Goal: Task Accomplishment & Management: Use online tool/utility

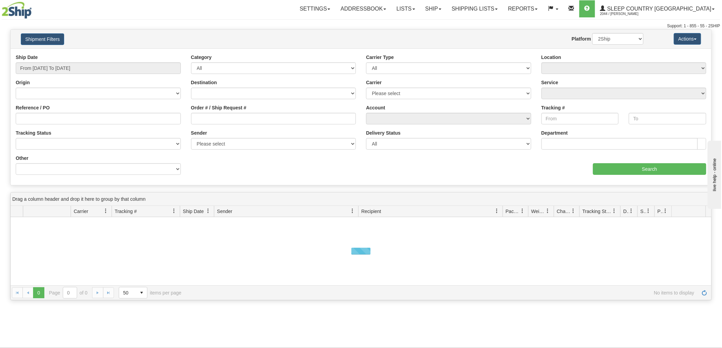
click at [103, 69] on input "From 09/09/2025 To 09/10/2025" at bounding box center [98, 68] width 165 height 12
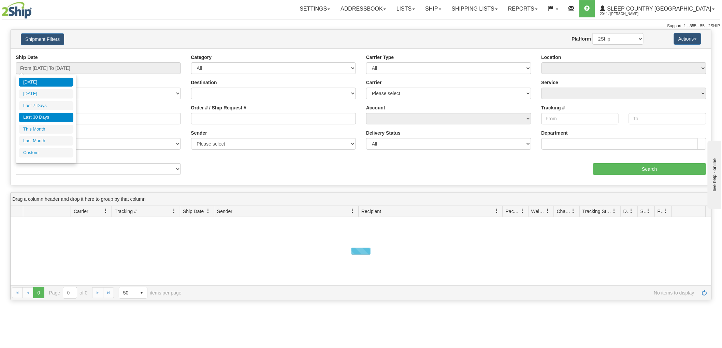
click at [53, 113] on li "Last 30 Days" at bounding box center [46, 117] width 55 height 9
type input "From 08/12/2025 To 09/10/2025"
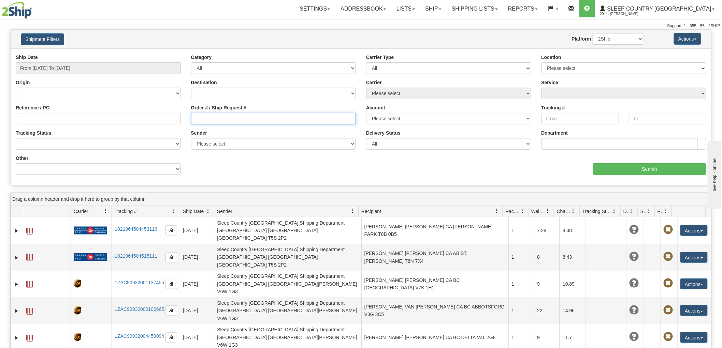
click at [256, 116] on input "Order # / Ship Request #" at bounding box center [273, 119] width 165 height 12
paste input "9000I041298"
type input "9000I041298"
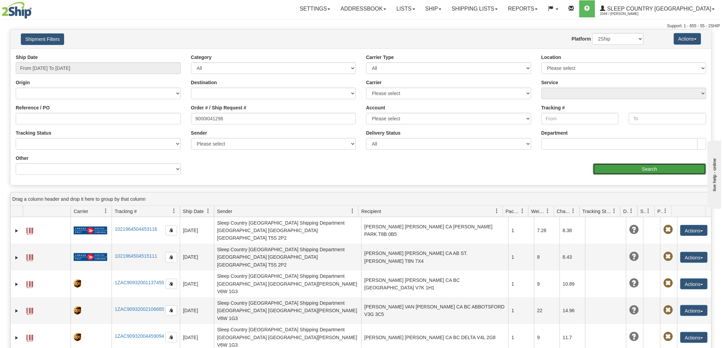
click at [660, 169] on input "Search" at bounding box center [649, 169] width 113 height 12
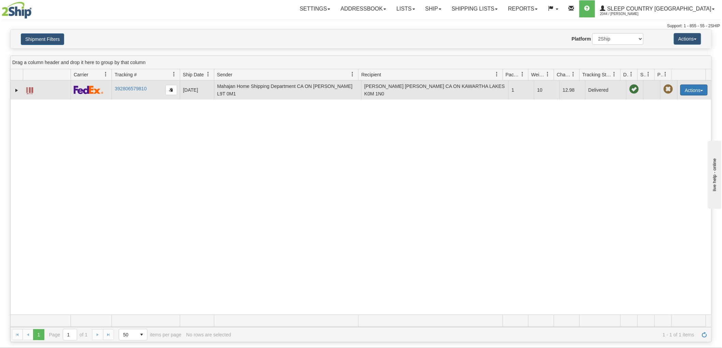
click at [680, 92] on button "Actions" at bounding box center [693, 90] width 27 height 11
click at [673, 110] on link "Return" at bounding box center [679, 111] width 55 height 9
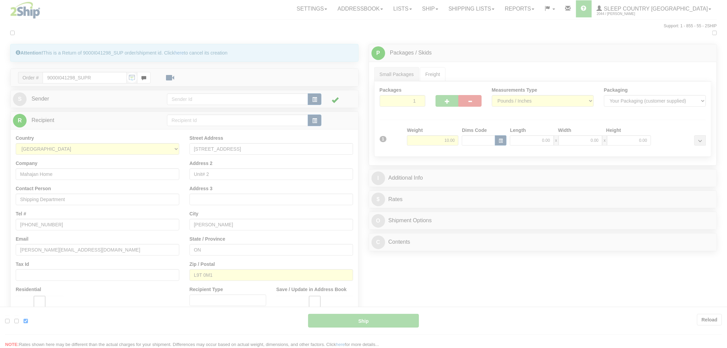
type input "92"
type input "11:29"
type input "16:00"
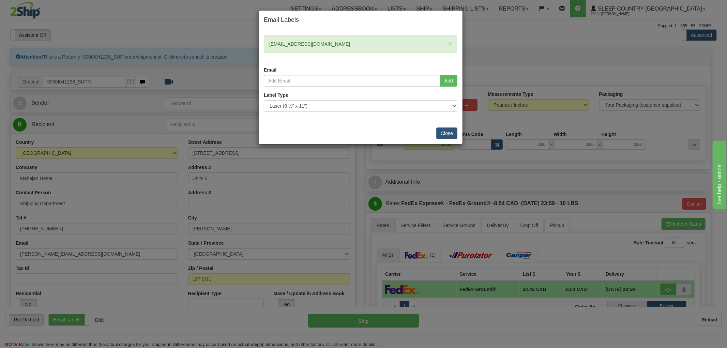
click at [134, 35] on div "Email Labels × [EMAIL_ADDRESS][DOMAIN_NAME] Email Add Label Type" at bounding box center [363, 174] width 727 height 348
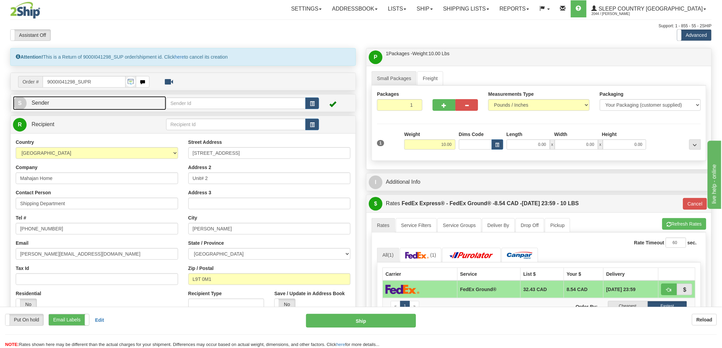
click at [82, 106] on link "S Sender" at bounding box center [89, 103] width 153 height 14
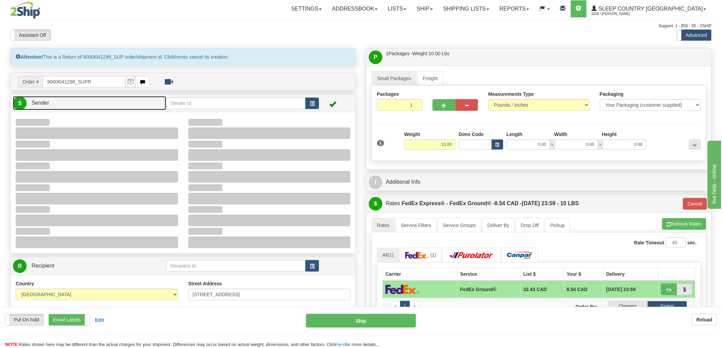
type input "13:46"
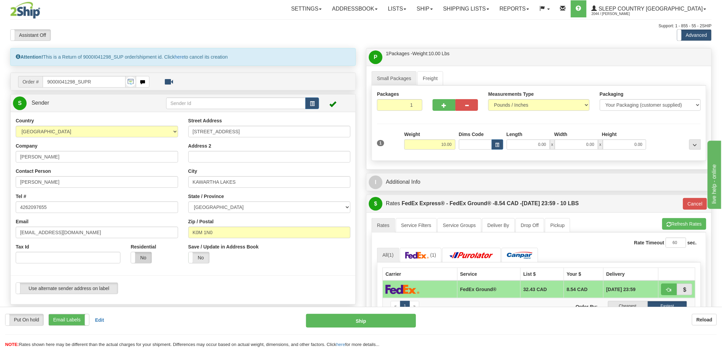
click at [145, 255] on label "No" at bounding box center [141, 257] width 20 height 11
type input "92"
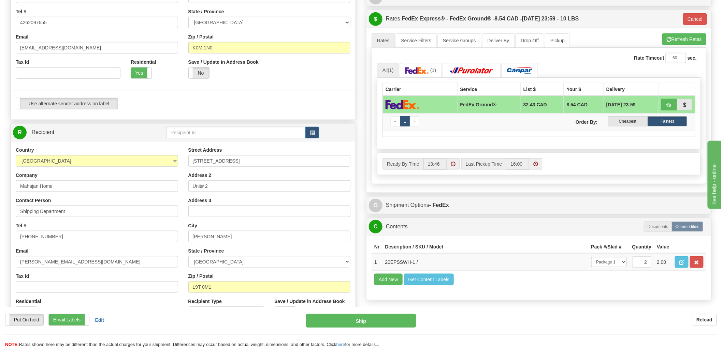
scroll to position [189, 0]
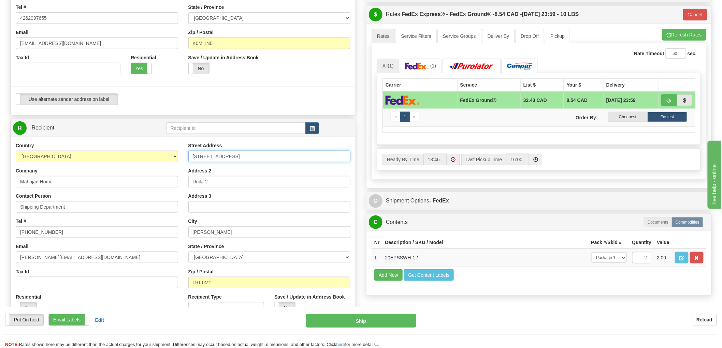
click at [258, 154] on input "[STREET_ADDRESS]" at bounding box center [269, 157] width 162 height 12
paste input "[STREET_ADDRESS]"
type input "[STREET_ADDRESS]"
paste input "BELLEVILLE K8N 4Z6"
type input "BELLEVILLE"
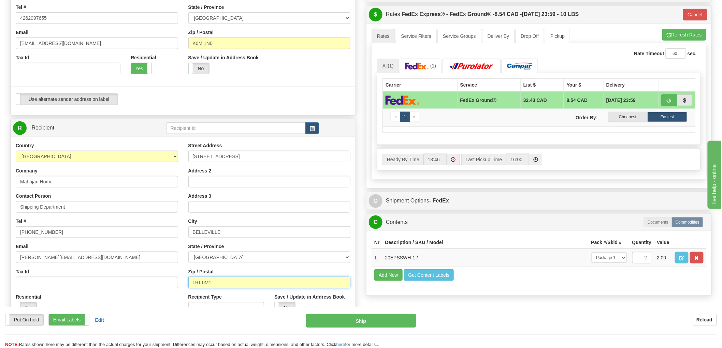
paste input "K8N 4Z6"
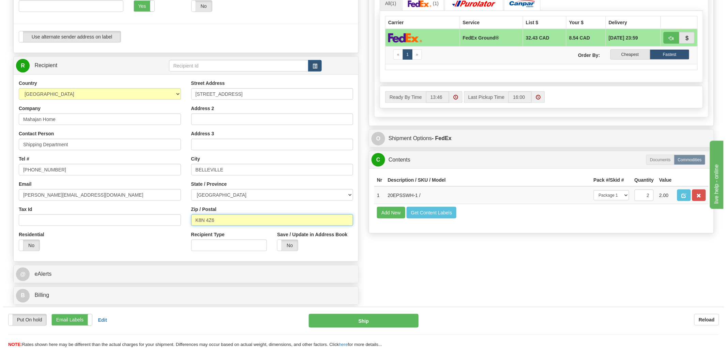
scroll to position [265, 0]
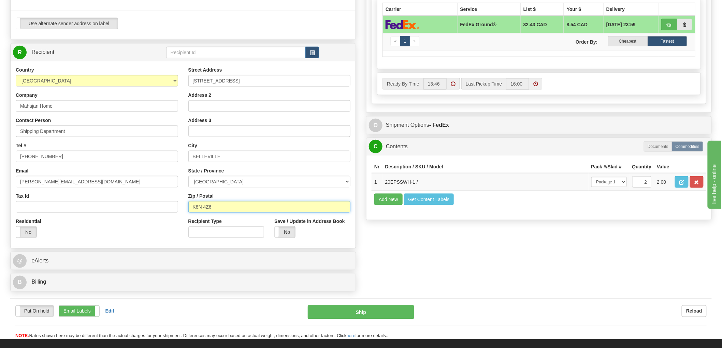
type input "K8N 4Z6"
click at [86, 108] on input "Mahajan Home" at bounding box center [97, 106] width 162 height 12
type input "92"
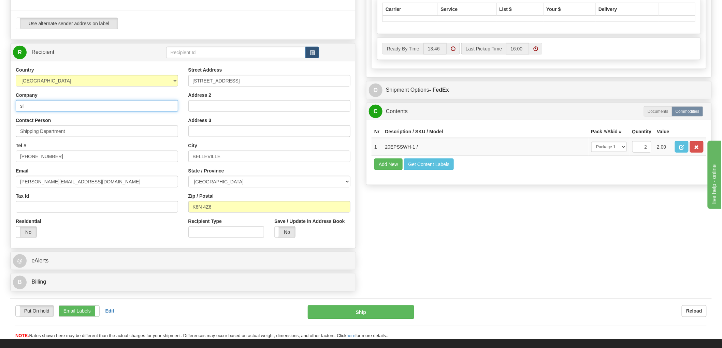
type input "s"
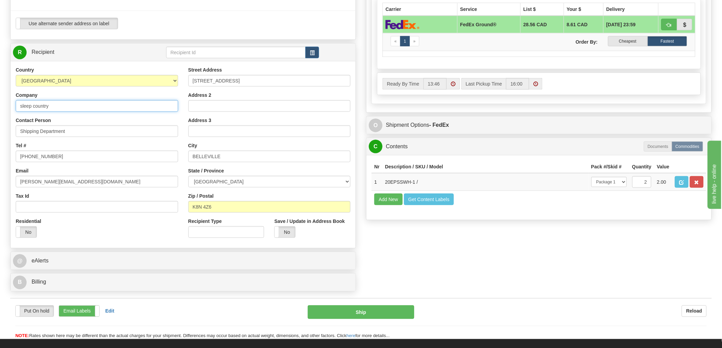
type input "sleep country"
paste input "sleep country"
type input "sleep country"
drag, startPoint x: 80, startPoint y: 152, endPoint x: 80, endPoint y: 161, distance: 8.9
click at [80, 152] on input "[PHONE_NUMBER]" at bounding box center [97, 157] width 162 height 12
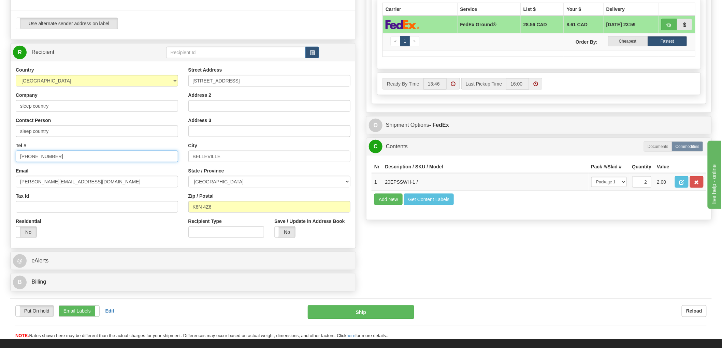
paste input "[PHONE_NUMBER]"
type input "[PHONE_NUMBER]"
click at [114, 180] on input "[PERSON_NAME][EMAIL_ADDRESS][DOMAIN_NAME]" at bounding box center [97, 182] width 162 height 12
click at [108, 180] on input "[PERSON_NAME][EMAIL_ADDRESS][DOMAIN_NAME]" at bounding box center [97, 182] width 162 height 12
paste input "[EMAIL_ADDRESS][DOMAIN_NAME]"
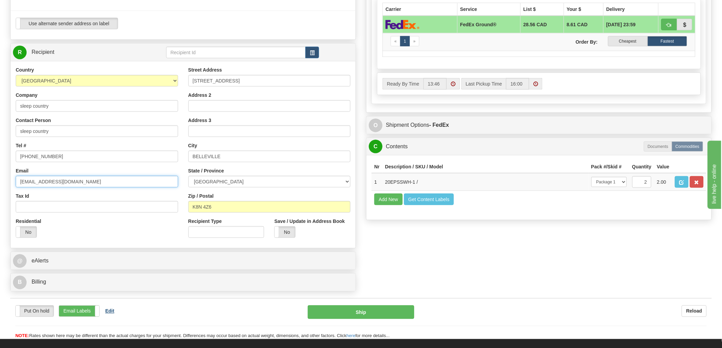
type input "[EMAIL_ADDRESS][DOMAIN_NAME]"
click at [107, 311] on b "Edit" at bounding box center [109, 311] width 9 height 5
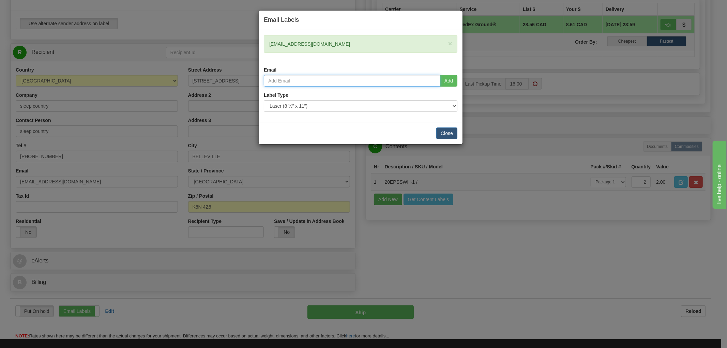
click at [333, 82] on input "email" at bounding box center [352, 81] width 177 height 12
paste input "[PERSON_NAME] <[PERSON_NAME][EMAIL_ADDRESS][DOMAIN_NAME]>"
type input "[PERSON_NAME][EMAIL_ADDRESS][DOMAIN_NAME]"
click at [451, 84] on button "Add" at bounding box center [448, 81] width 17 height 12
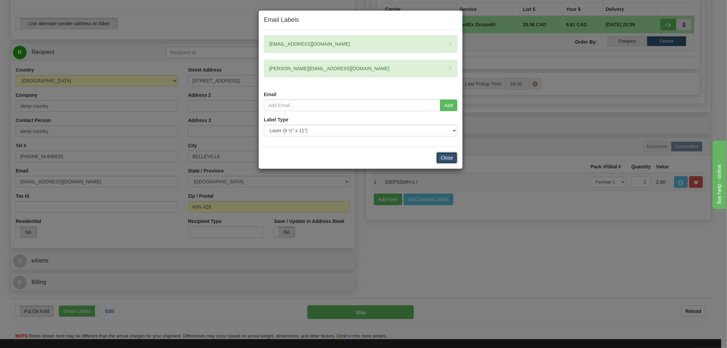
click at [453, 155] on button "Close" at bounding box center [446, 158] width 21 height 12
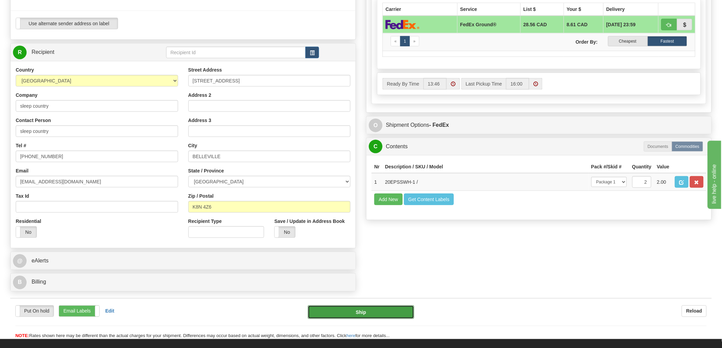
click at [362, 310] on button "Ship" at bounding box center [361, 313] width 107 height 14
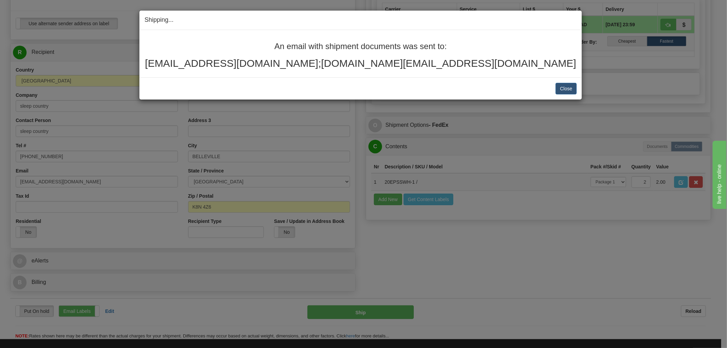
click at [162, 51] on div "An email with shipment documents was sent to: [EMAIL_ADDRESS][DOMAIN_NAME];[DOM…" at bounding box center [361, 55] width 432 height 27
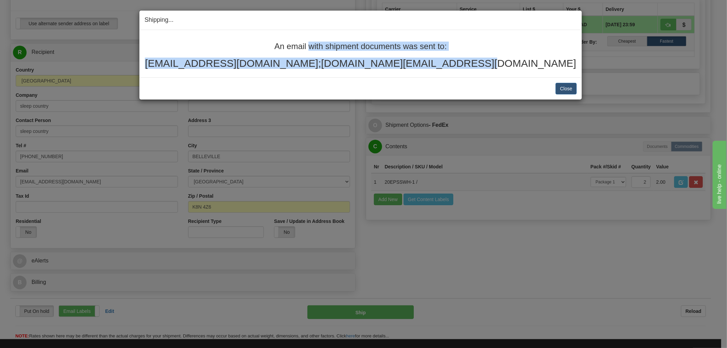
drag, startPoint x: 508, startPoint y: 63, endPoint x: 258, endPoint y: 46, distance: 251.2
click at [258, 46] on div "An email with shipment documents was sent to: [EMAIL_ADDRESS][DOMAIN_NAME];[DOM…" at bounding box center [361, 55] width 432 height 27
copy div "An email with shipment documents was sent to: [EMAIL_ADDRESS][DOMAIN_NAME];[DOM…"
click at [161, 53] on div "An email with shipment documents was sent to: [EMAIL_ADDRESS][DOMAIN_NAME];[DOM…" at bounding box center [361, 55] width 432 height 27
